Goal: Check status: Check status

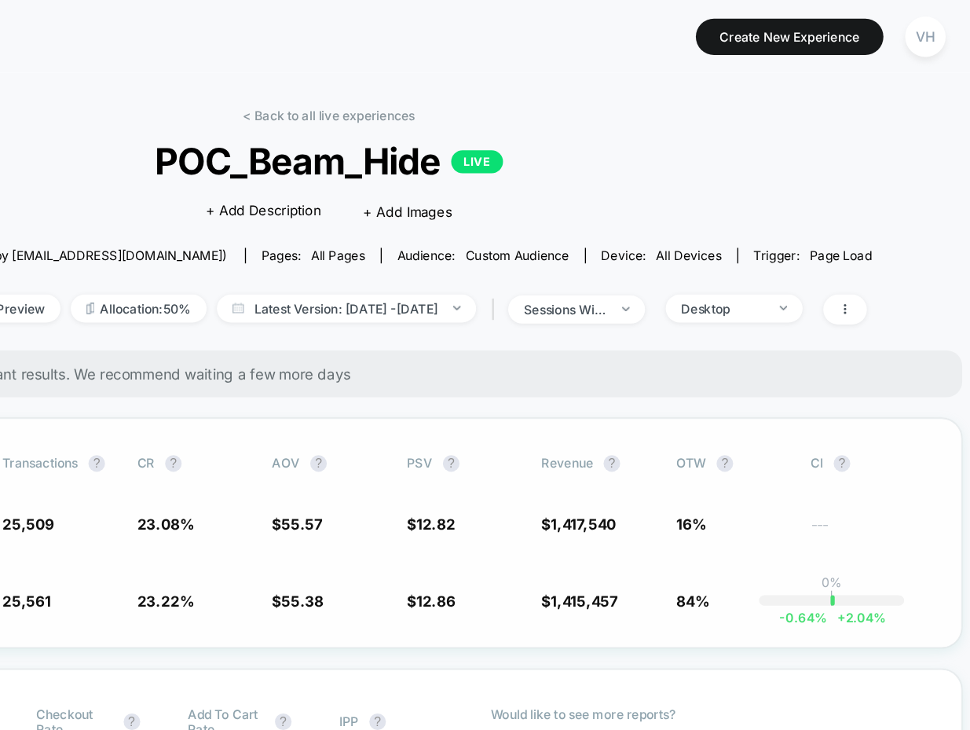
scroll to position [0, 5]
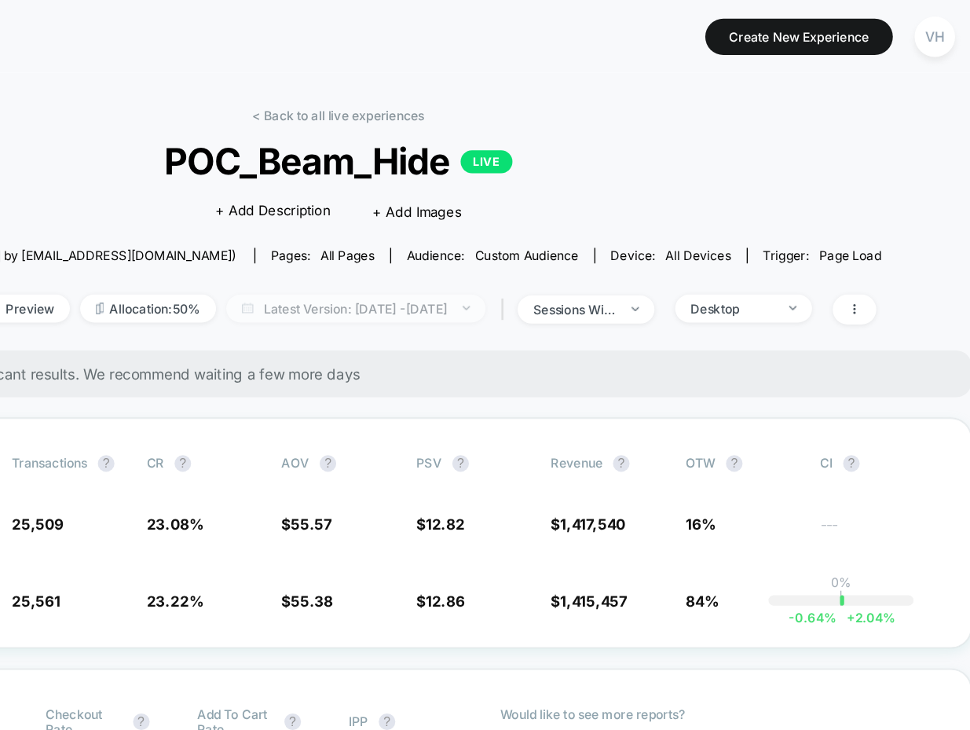
click at [562, 236] on span "Latest Version: [DATE] - [DATE]" at bounding box center [504, 233] width 196 height 21
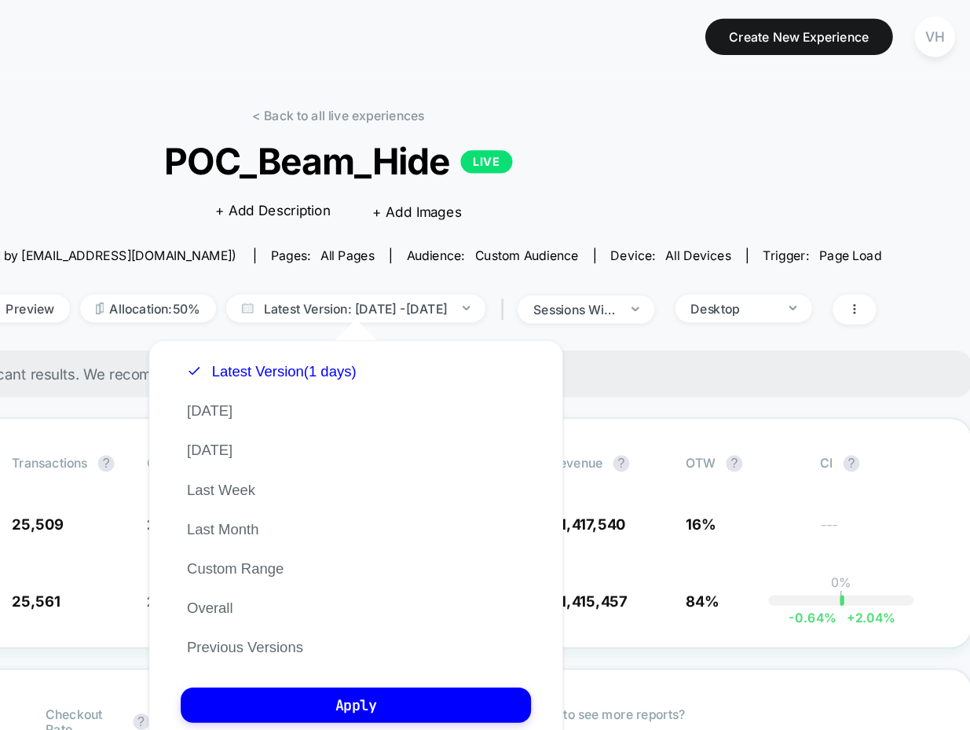
click at [685, 189] on span "Device: all devices" at bounding box center [743, 194] width 116 height 12
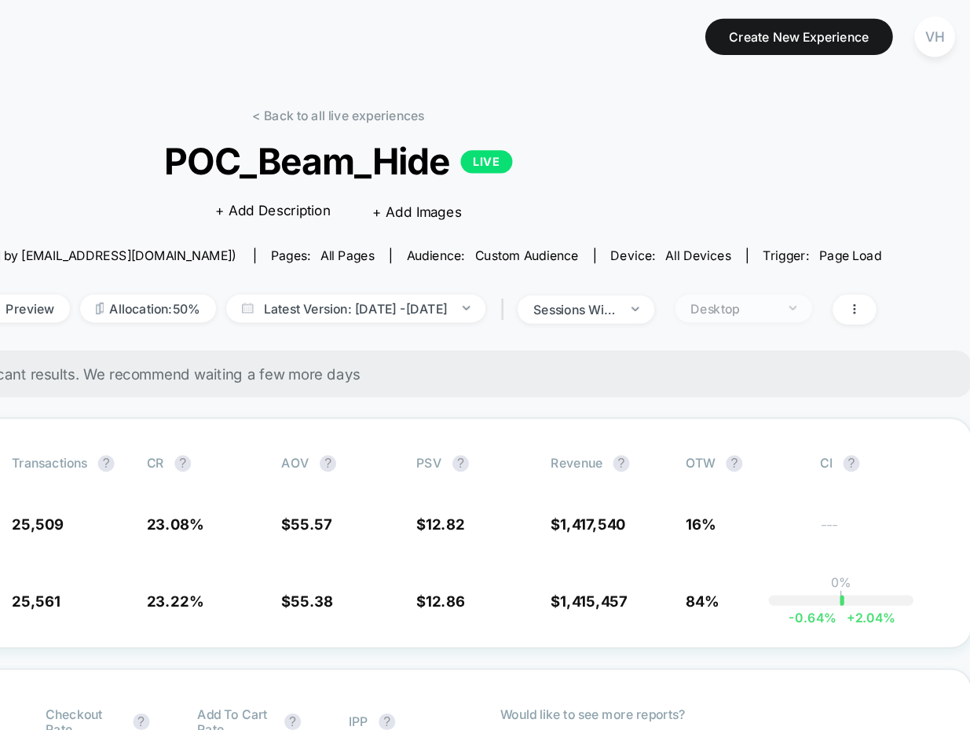
click at [806, 236] on div "Desktop" at bounding box center [789, 234] width 63 height 12
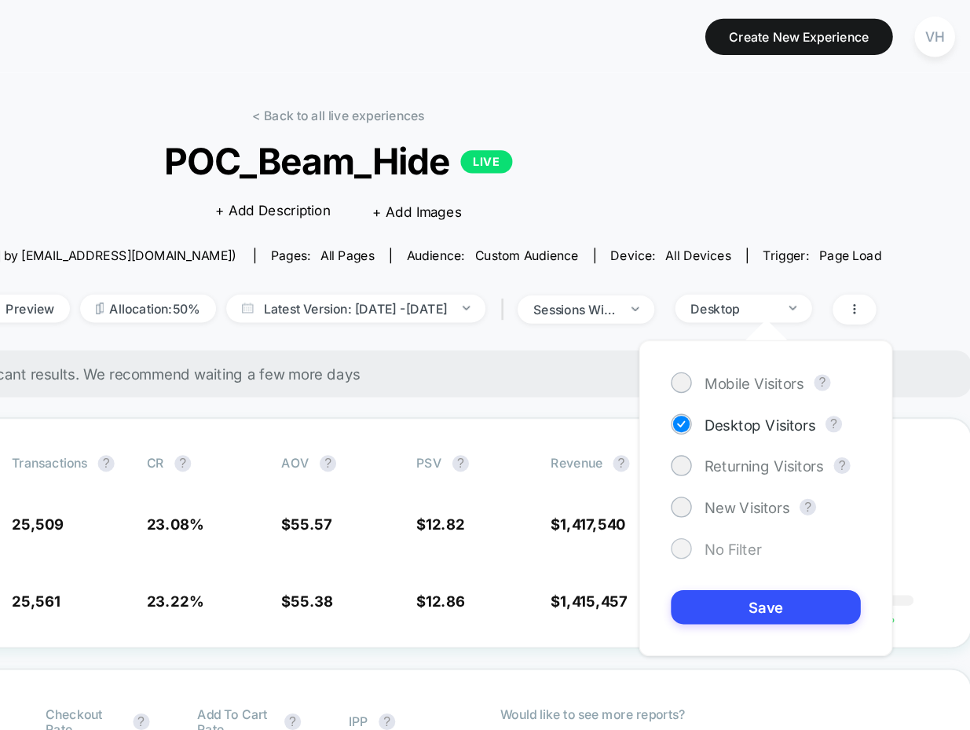
click at [779, 409] on span "No Filter" at bounding box center [789, 415] width 43 height 13
click at [790, 473] on div "Mobile Visitors ? Desktop Visitors ? Returning Visitors ? New Visitors ? No Fil…" at bounding box center [815, 378] width 193 height 240
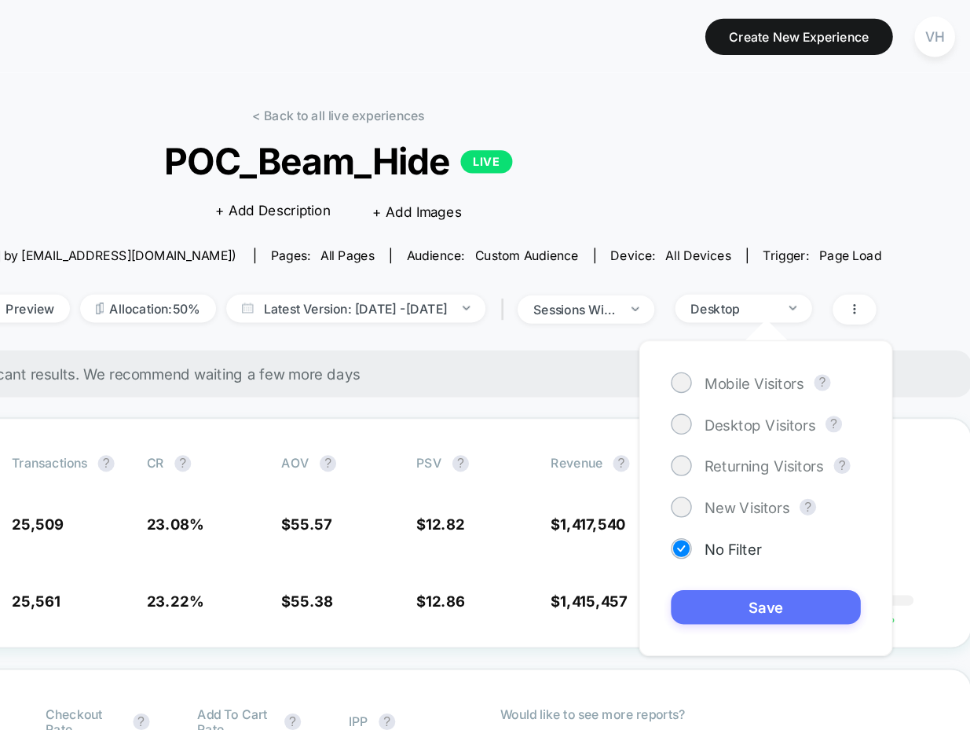
click at [790, 453] on button "Save" at bounding box center [815, 460] width 144 height 26
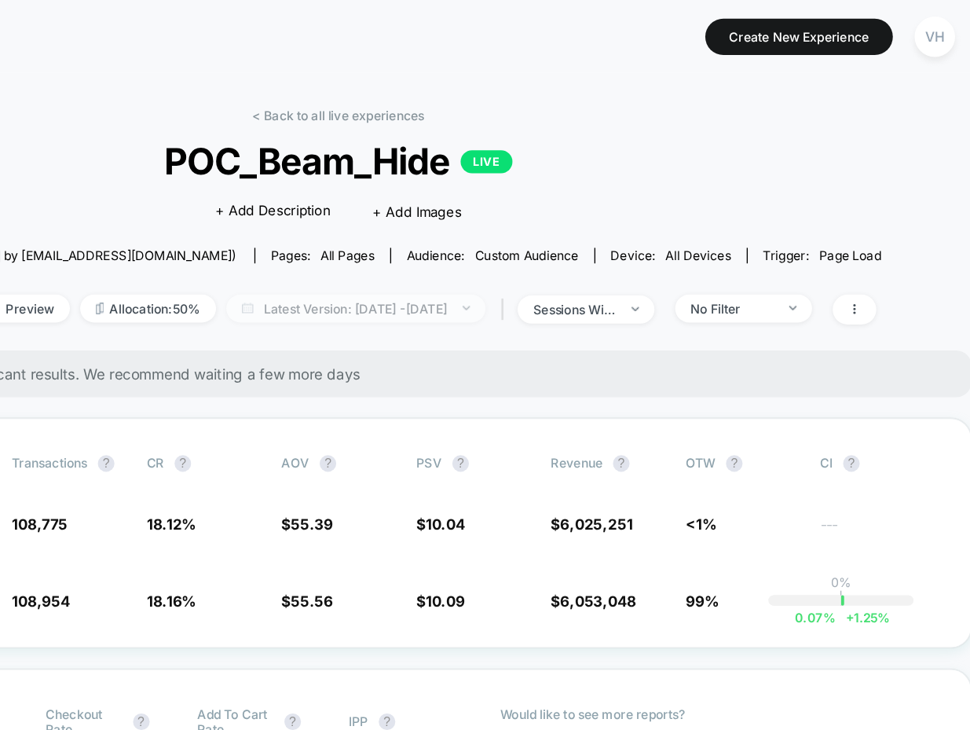
click at [525, 228] on span "Latest Version: Oct 1, 2025 - Oct 1, 2025" at bounding box center [504, 233] width 196 height 21
select select "*"
select select "****"
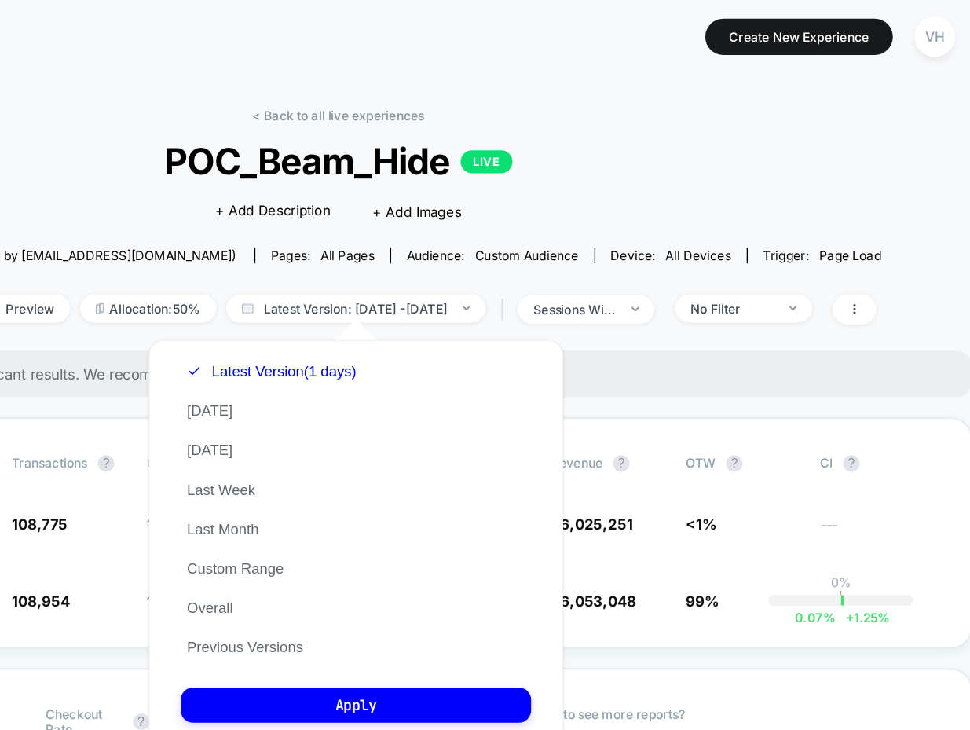
click at [418, 438] on div "Latest Version (1 days) Today Yesterday Last Week Last Month Custom Range Overa…" at bounding box center [441, 385] width 138 height 239
click at [420, 422] on div "Latest Version (1 days) Today Yesterday Last Week Last Month Custom Range Overa…" at bounding box center [441, 385] width 138 height 239
click at [422, 425] on button "Custom Range" at bounding box center [413, 431] width 83 height 14
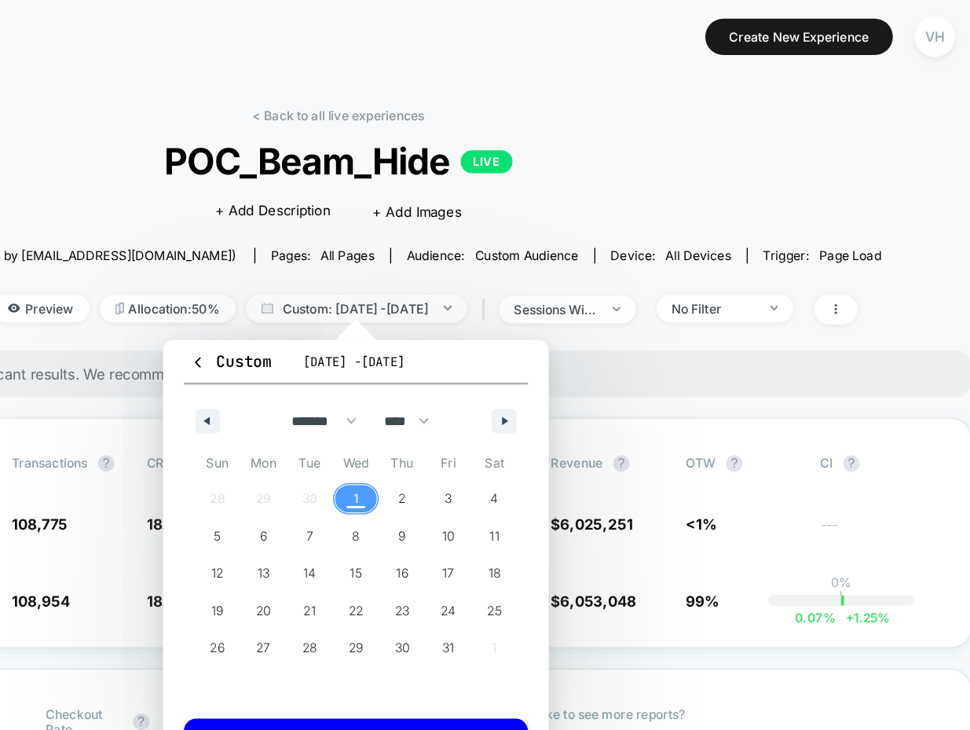
click at [504, 376] on span "1" at bounding box center [504, 378] width 4 height 28
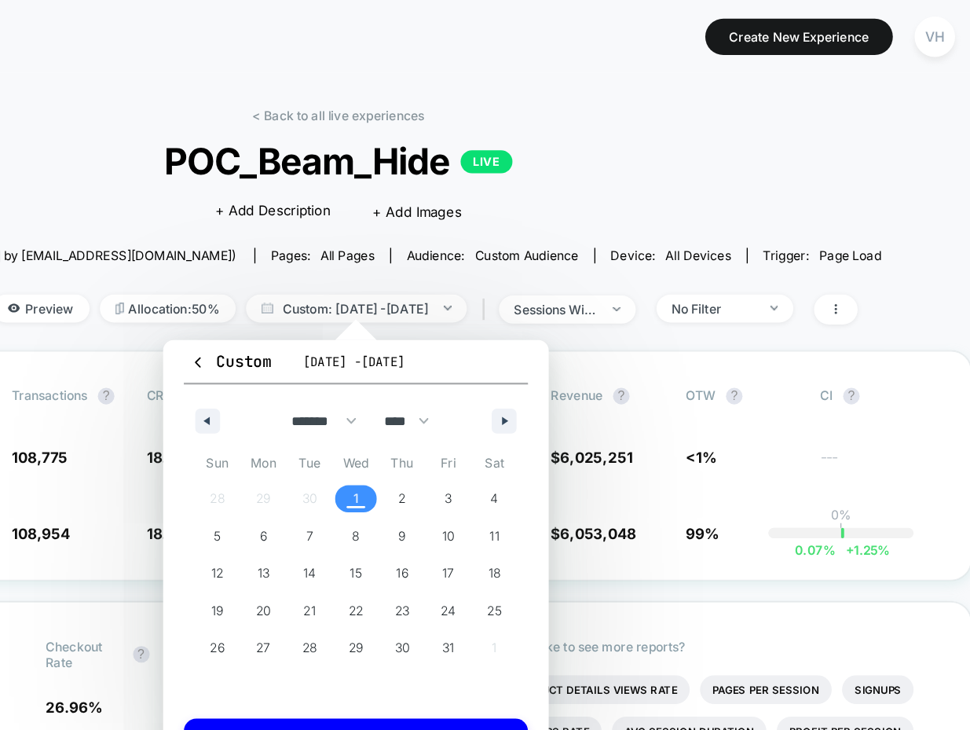
click at [504, 376] on span "1" at bounding box center [504, 378] width 4 height 28
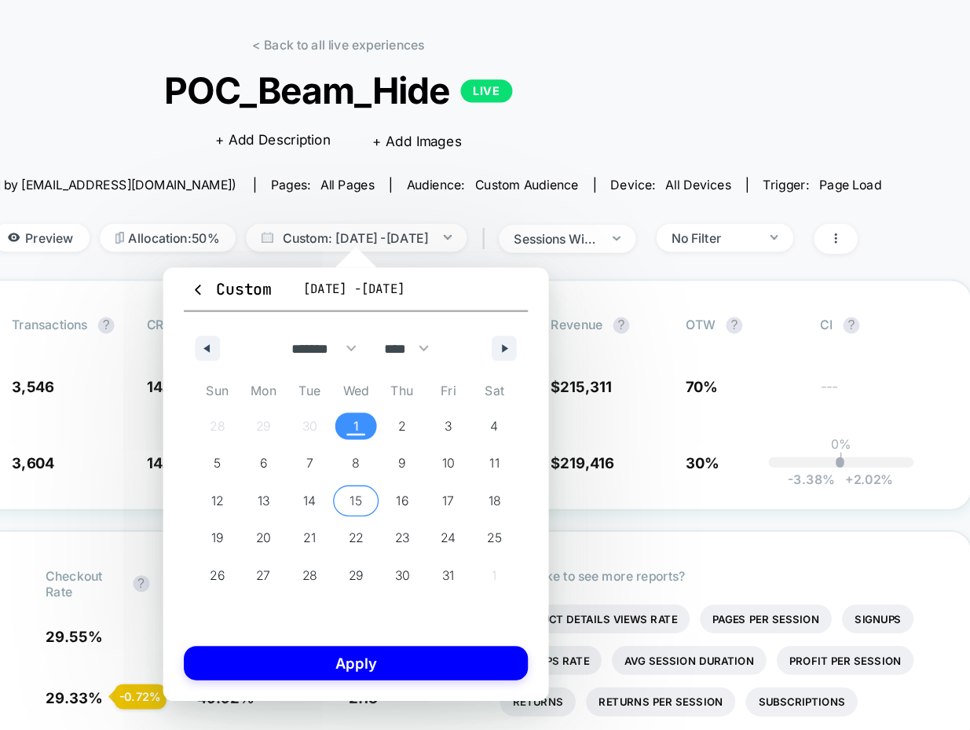
scroll to position [55, 5]
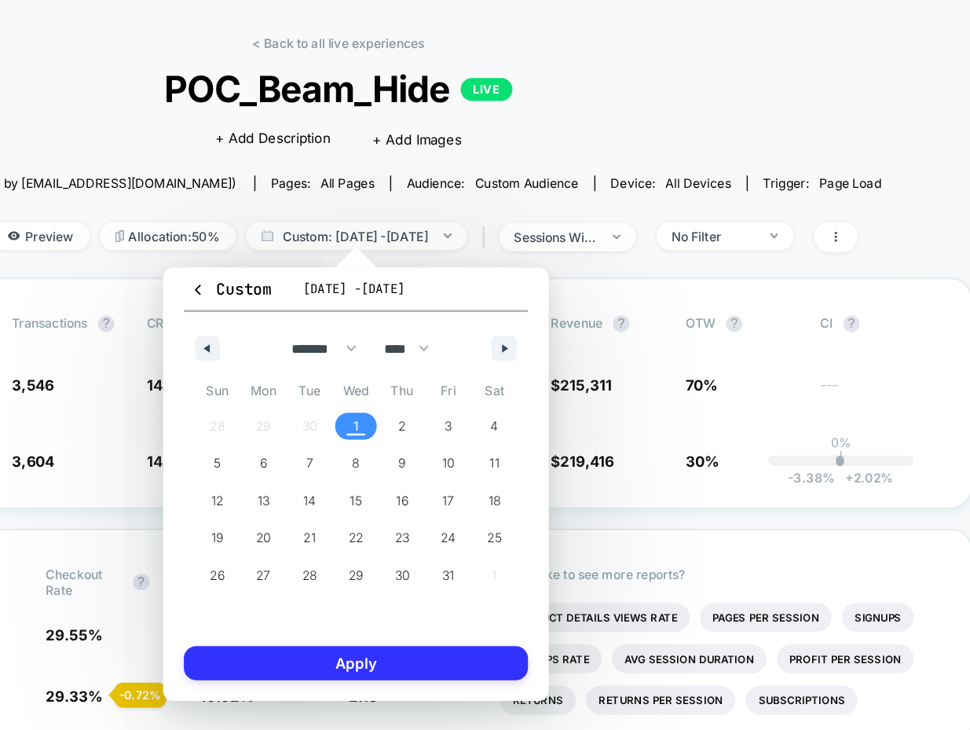
click at [494, 492] on button "Apply" at bounding box center [504, 503] width 261 height 26
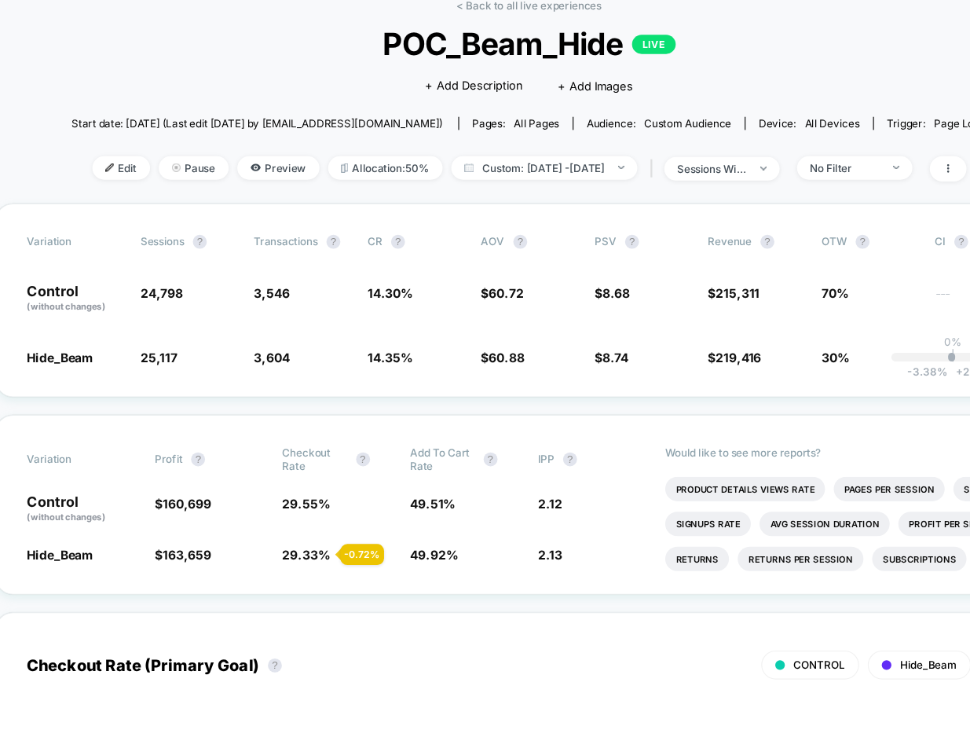
scroll to position [55, 20]
click at [541, 171] on span "Custom: Oct 1, 2025 - Oct 1, 2025" at bounding box center [488, 178] width 167 height 21
select select "*"
select select "****"
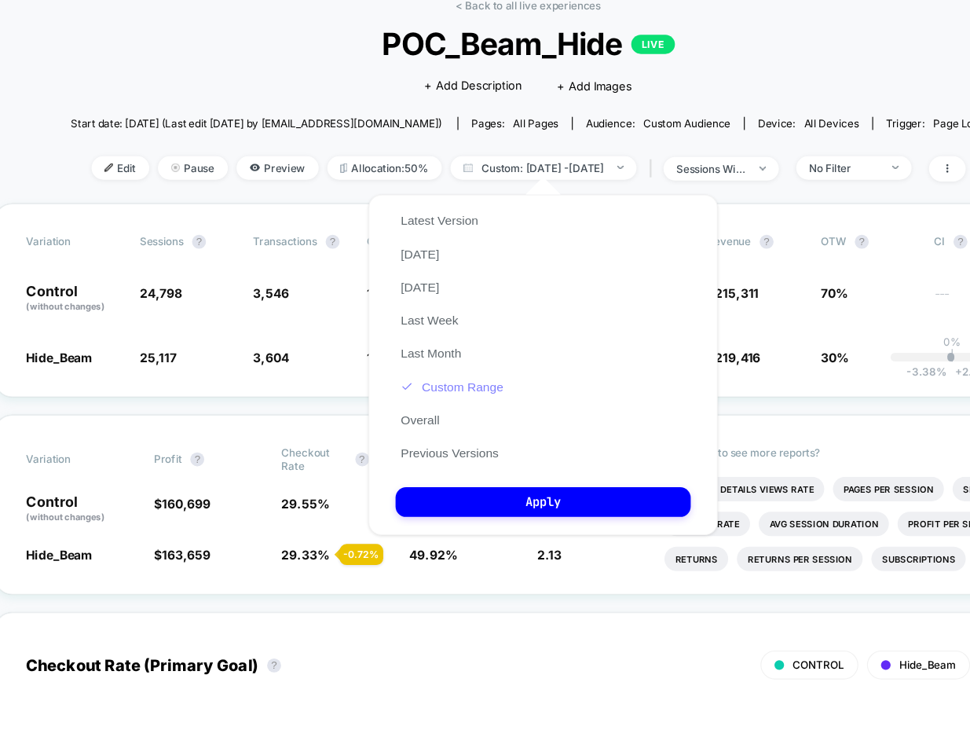
click at [423, 381] on button "Custom Range" at bounding box center [406, 376] width 101 height 14
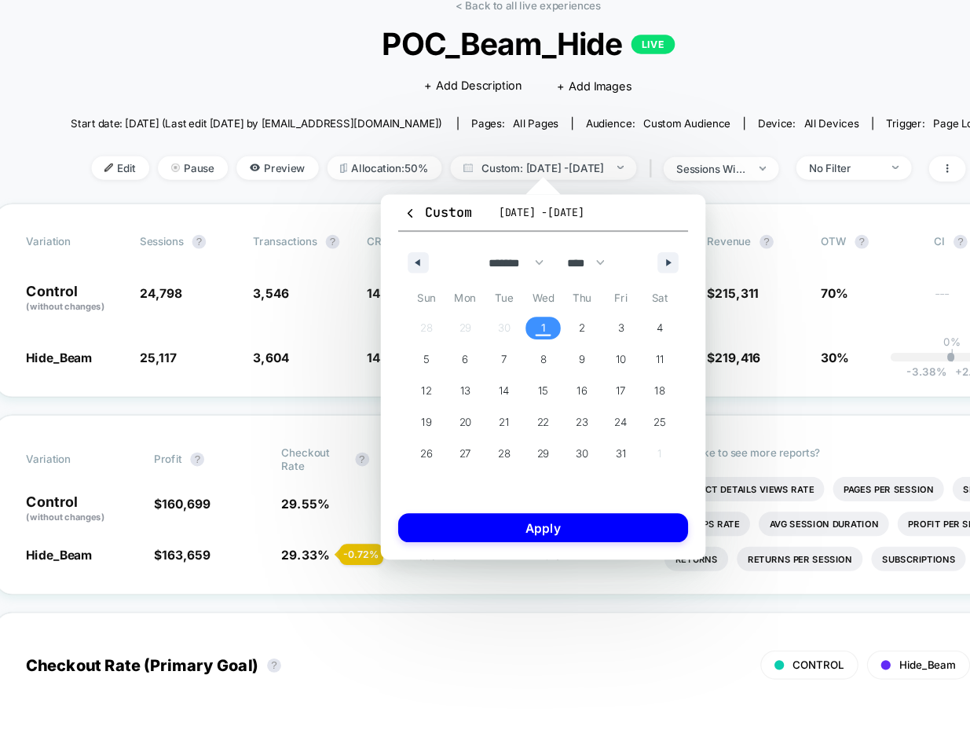
click at [373, 252] on div "******* ******** ***** ***** *** **** **** ****** ********* ******* ******** **…" at bounding box center [488, 260] width 261 height 47
click at [374, 264] on icon "button" at bounding box center [374, 264] width 8 height 6
click at [423, 443] on span "29" at bounding box center [418, 436] width 11 height 28
click at [600, 266] on icon "button" at bounding box center [604, 264] width 8 height 6
click at [487, 323] on span "1" at bounding box center [488, 323] width 4 height 28
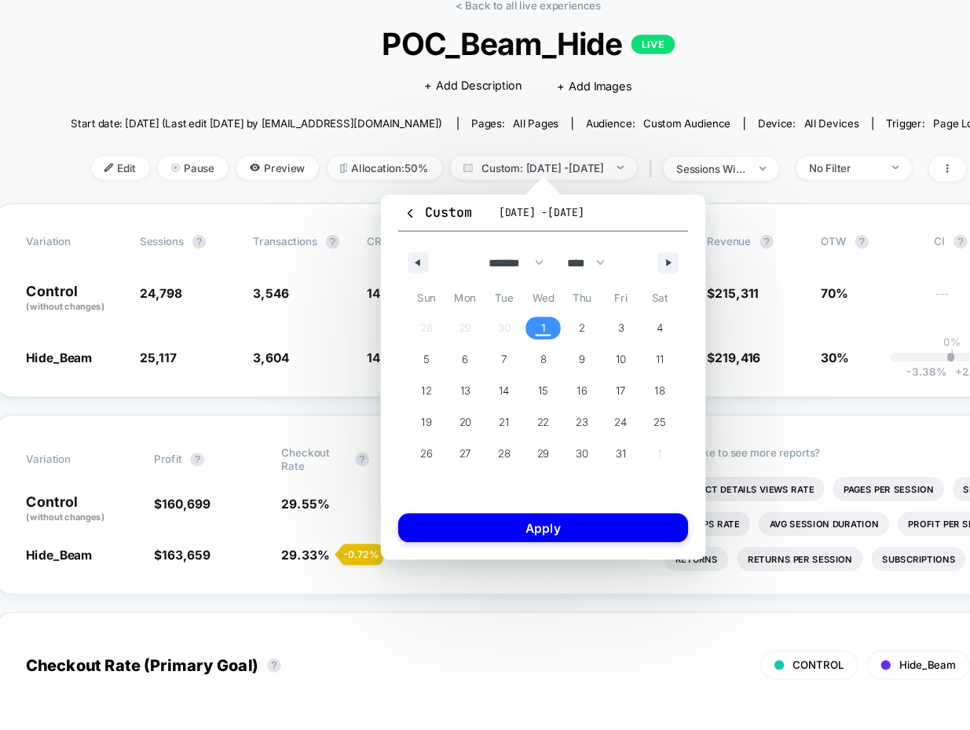
select select "*"
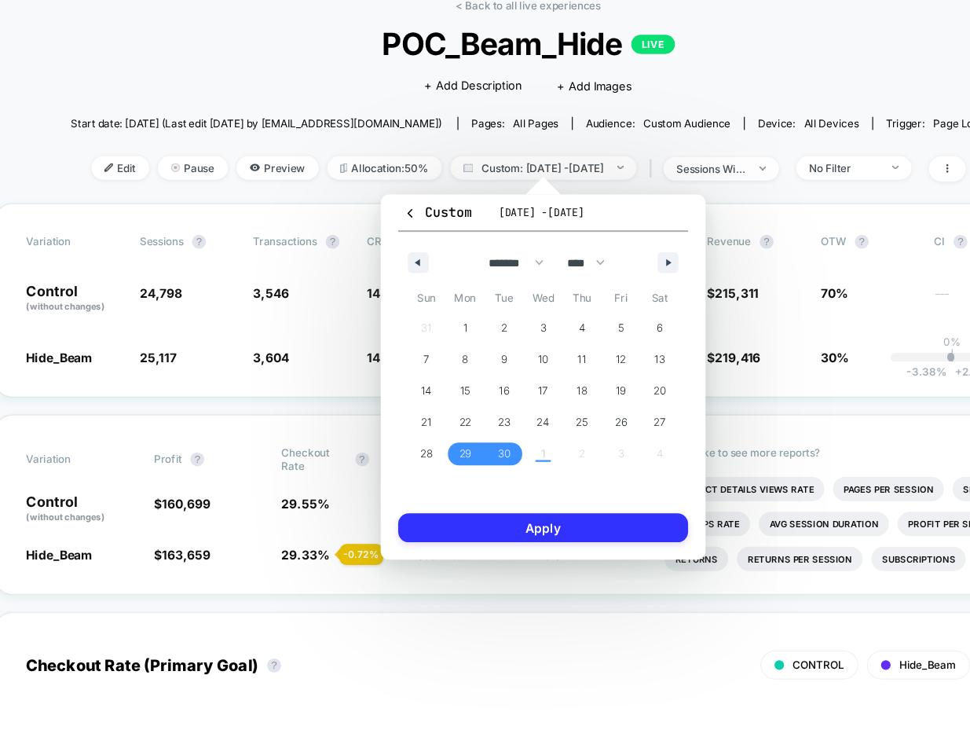
click at [497, 511] on button "Apply" at bounding box center [488, 503] width 261 height 26
